Goal: Task Accomplishment & Management: Manage account settings

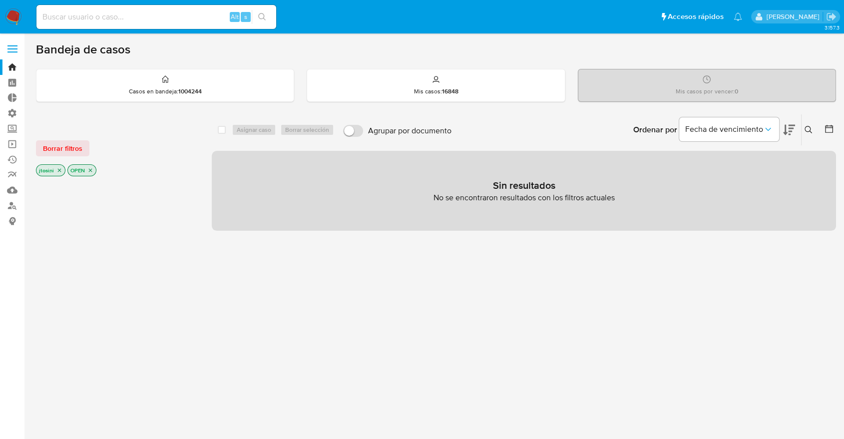
click at [92, 172] on icon "close-filter" at bounding box center [90, 170] width 6 height 6
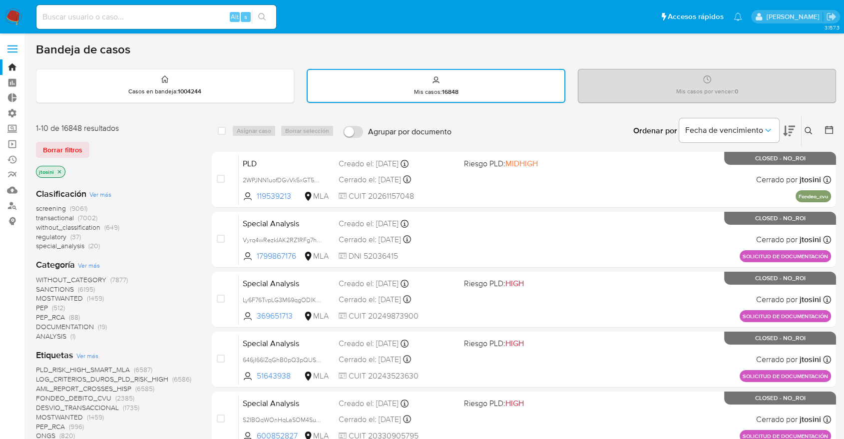
click at [52, 176] on div "jtosini" at bounding box center [50, 172] width 29 height 12
click at [52, 173] on p "jtosini" at bounding box center [50, 171] width 28 height 11
click at [56, 171] on icon "close-filter" at bounding box center [59, 172] width 6 height 6
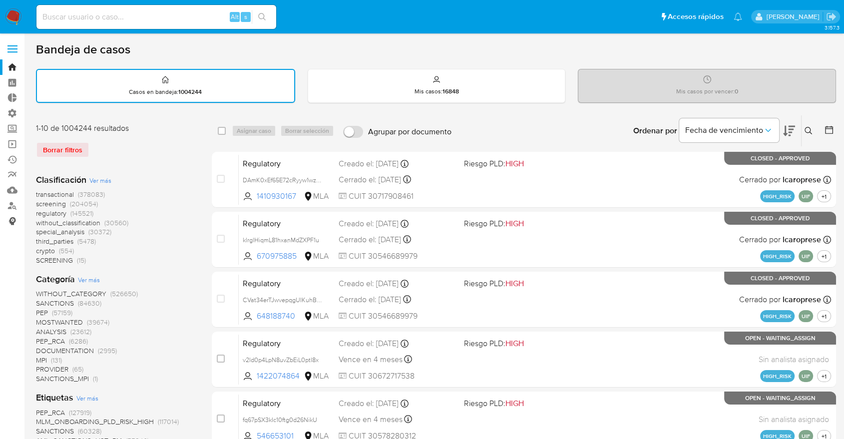
click at [10, 217] on link "Consolidado" at bounding box center [59, 220] width 119 height 15
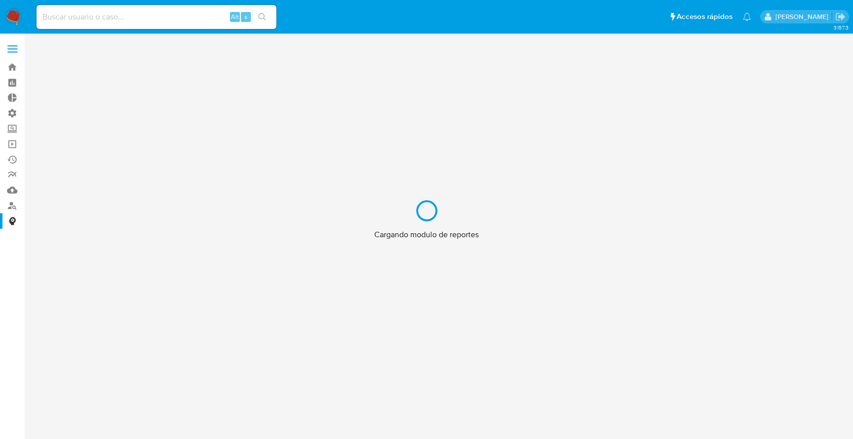
click at [9, 110] on div "Cargando modulo de reportes" at bounding box center [426, 219] width 853 height 439
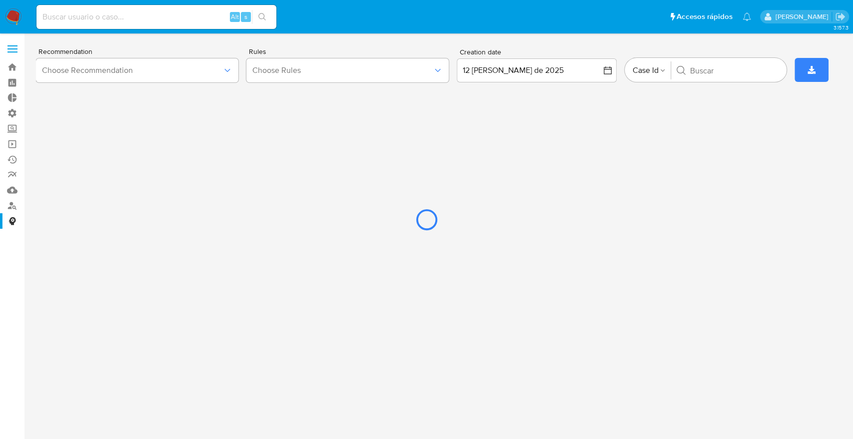
click at [11, 111] on div at bounding box center [426, 219] width 853 height 439
click at [11, 113] on div at bounding box center [426, 219] width 853 height 439
click at [13, 114] on div at bounding box center [426, 219] width 853 height 439
click at [78, 103] on div at bounding box center [426, 219] width 853 height 439
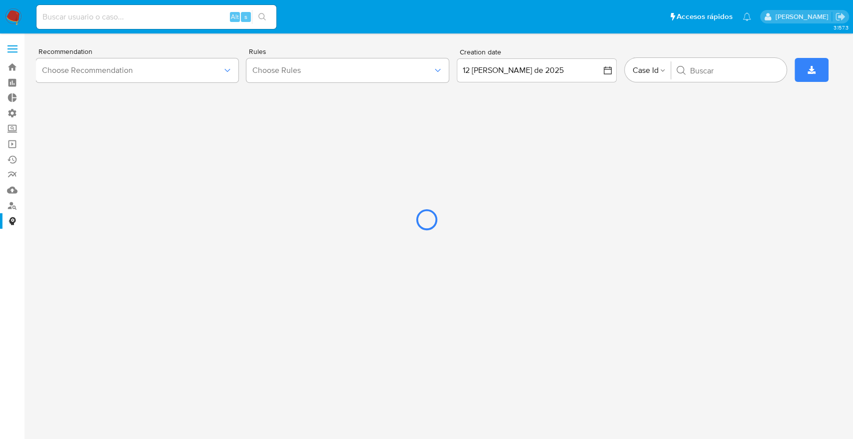
click at [11, 112] on div at bounding box center [426, 219] width 853 height 439
click at [258, 147] on div at bounding box center [426, 219] width 853 height 439
click at [9, 109] on div at bounding box center [426, 219] width 853 height 439
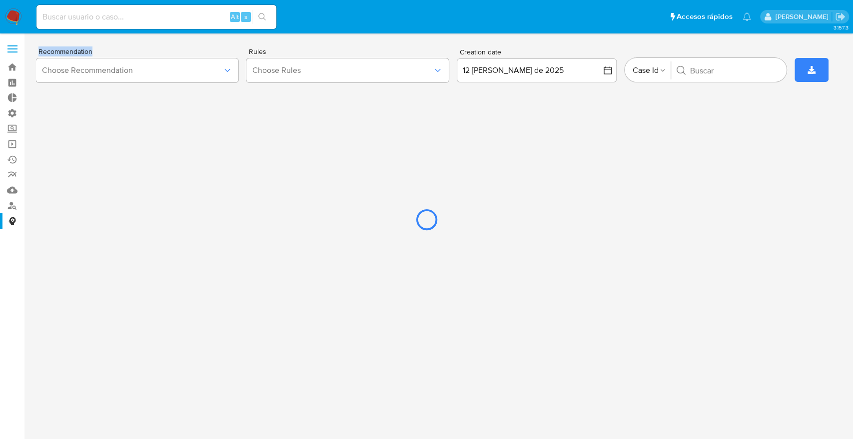
click at [9, 109] on div at bounding box center [426, 219] width 853 height 439
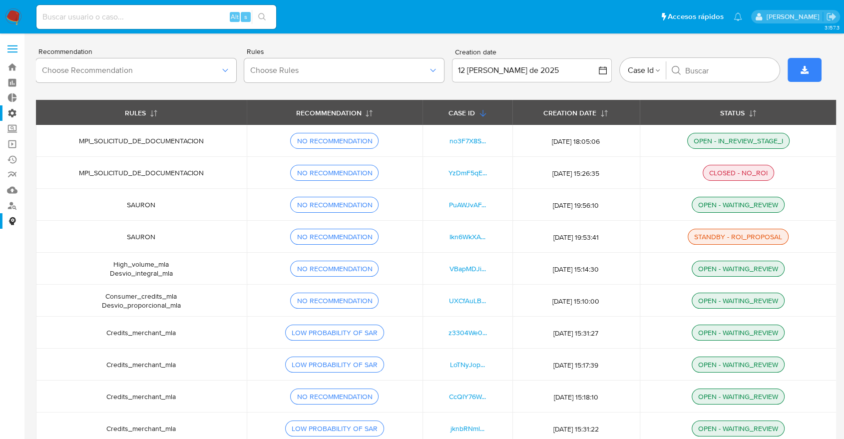
click at [16, 115] on label "Administración" at bounding box center [59, 112] width 119 height 15
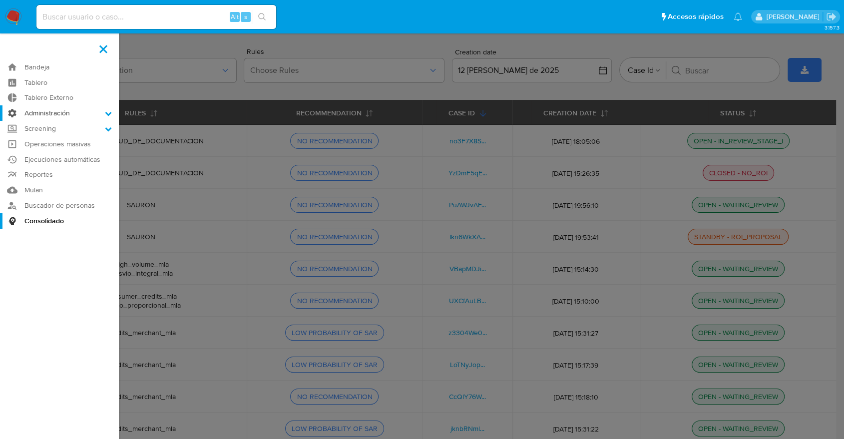
click at [0, 0] on input "Administración" at bounding box center [0, 0] width 0 height 0
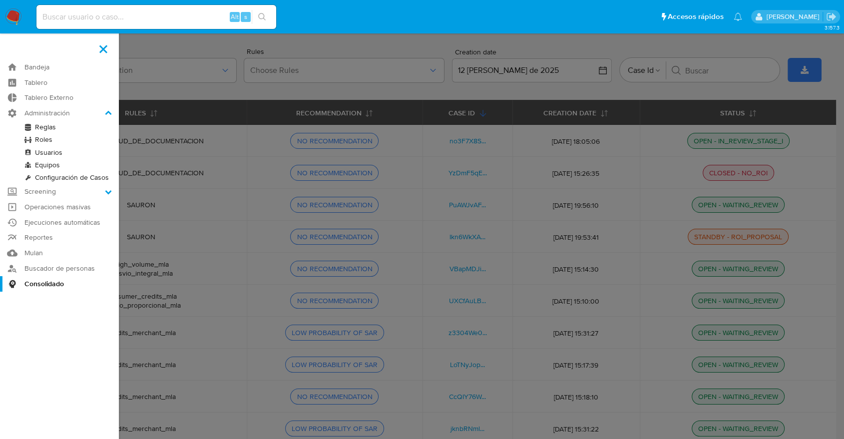
click at [52, 149] on link "Usuarios" at bounding box center [59, 152] width 119 height 12
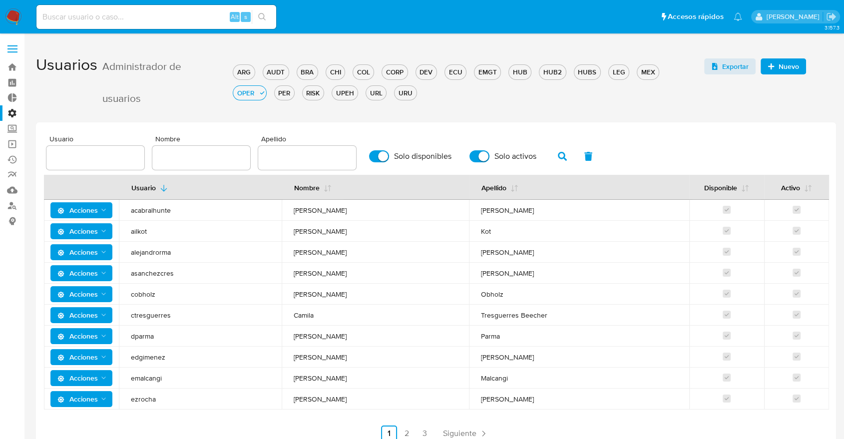
click at [773, 59] on span "Nuevo" at bounding box center [783, 66] width 31 height 14
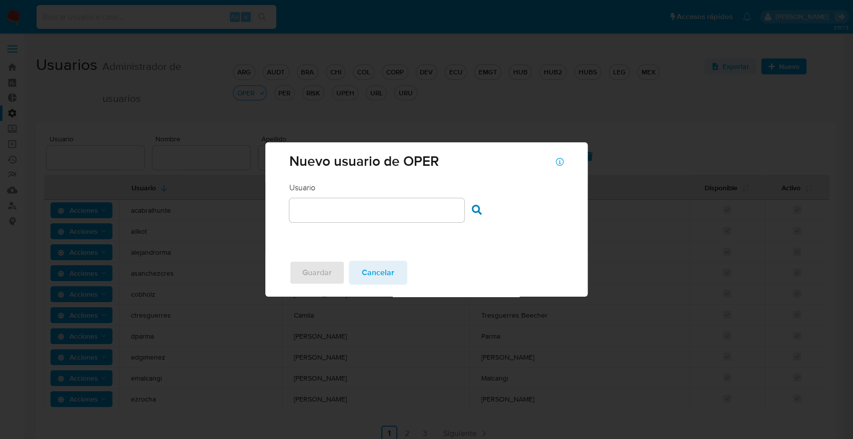
click at [335, 205] on input "text" at bounding box center [376, 210] width 175 height 13
type input "j"
type input "jlasala"
click at [479, 222] on div "Usuario Usuario jlasala Buscar usuario" at bounding box center [426, 217] width 322 height 70
click at [480, 214] on icon at bounding box center [477, 210] width 10 height 10
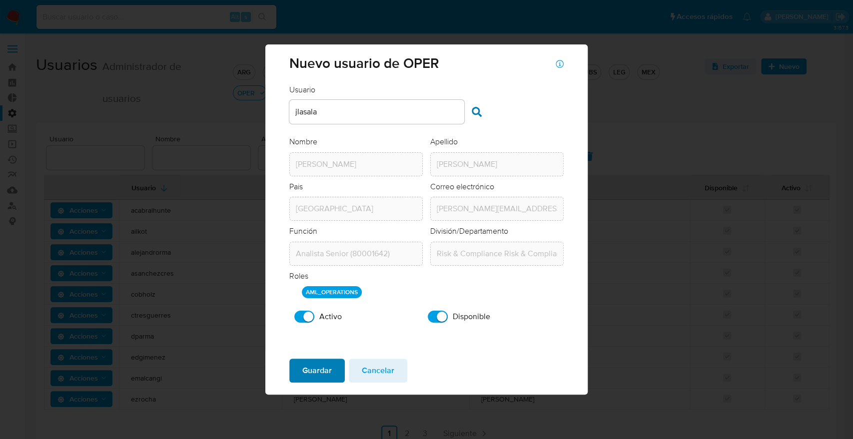
click at [312, 373] on span "Guardar" at bounding box center [316, 371] width 29 height 22
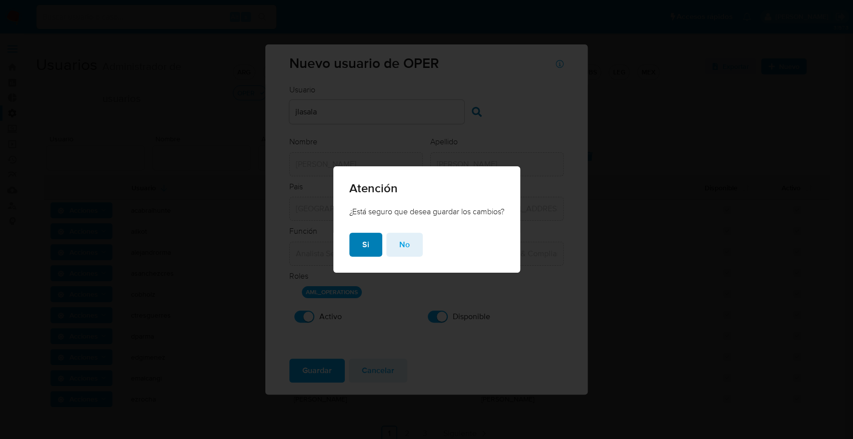
click at [363, 248] on span "Si" at bounding box center [365, 245] width 7 height 22
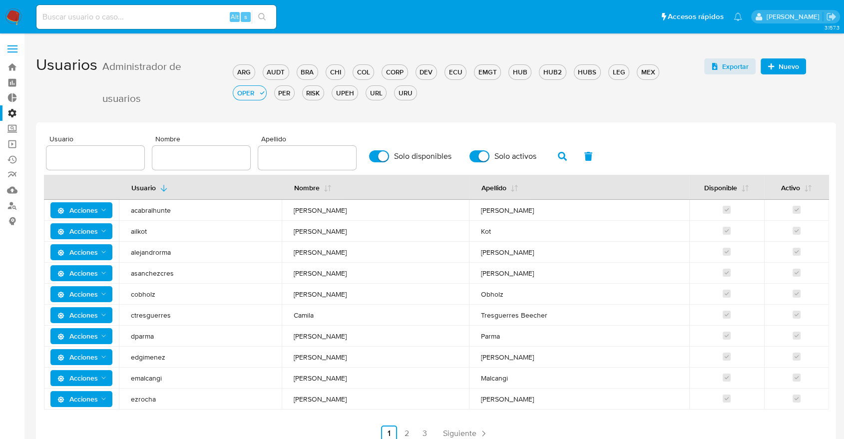
click at [14, 49] on span at bounding box center [12, 48] width 10 height 1
click at [0, 0] on input "checkbox" at bounding box center [0, 0] width 0 height 0
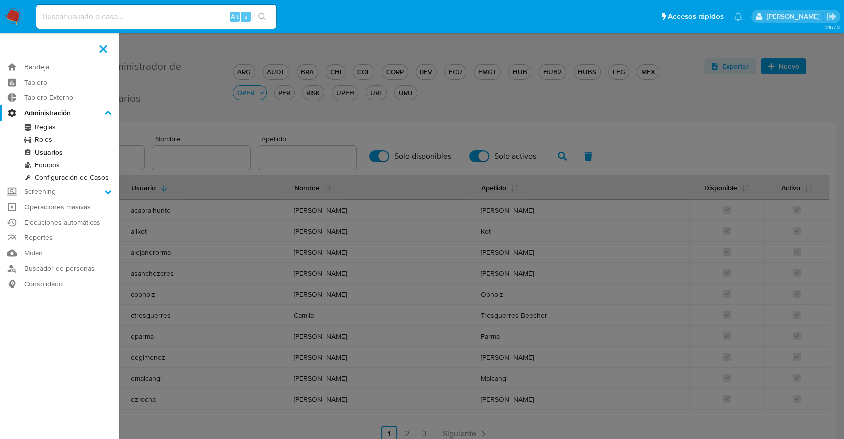
click at [16, 17] on img at bounding box center [13, 16] width 17 height 17
